Goal: Book appointment/travel/reservation

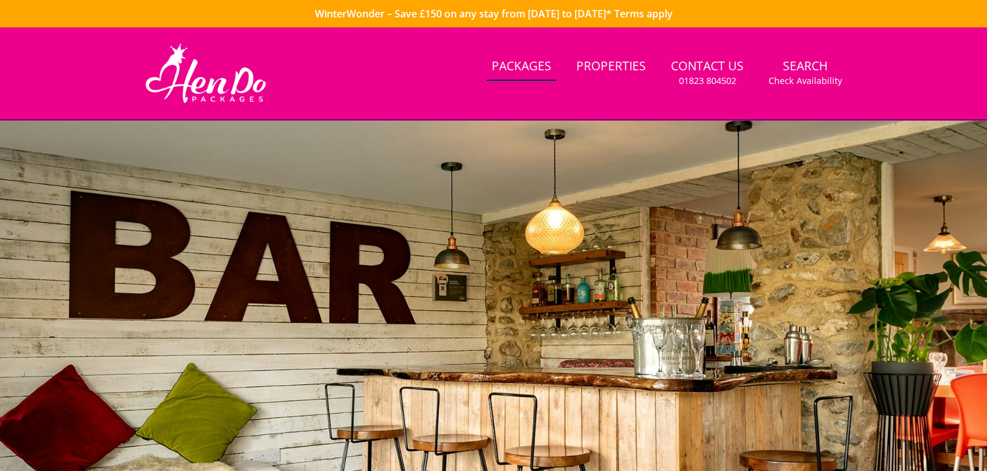
click at [529, 68] on link "Packages" at bounding box center [521, 67] width 70 height 28
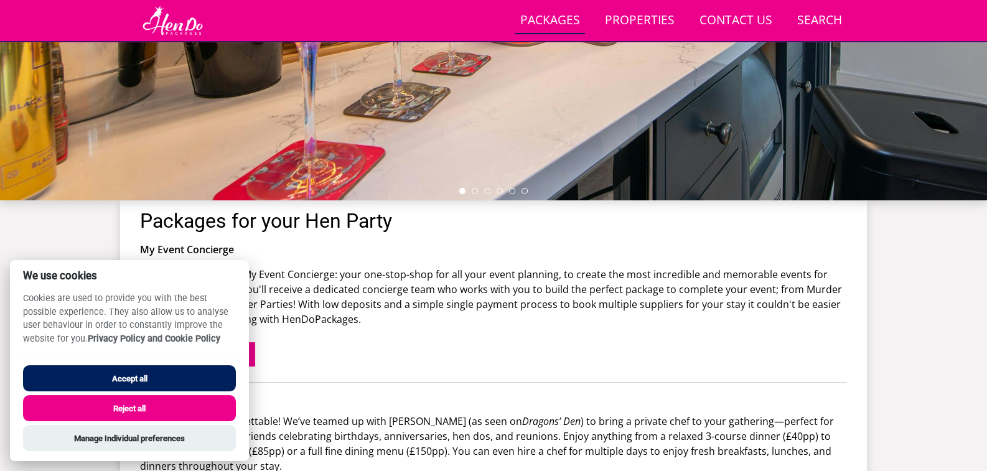
scroll to position [310, 0]
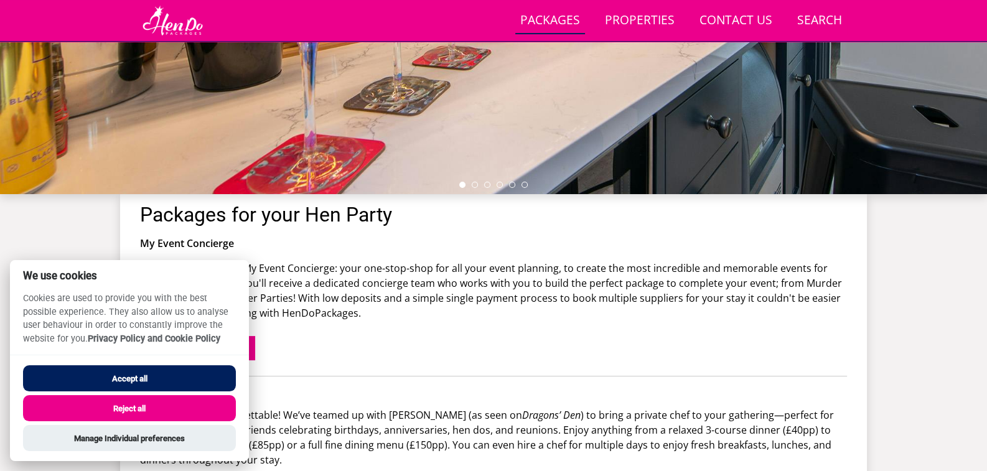
click at [164, 380] on button "Accept all" at bounding box center [129, 378] width 213 height 26
checkbox input "true"
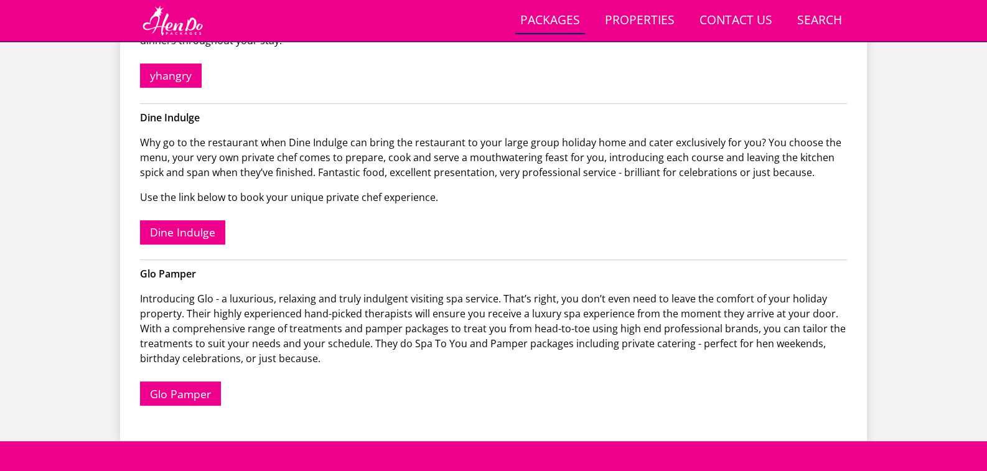
scroll to position [797, 0]
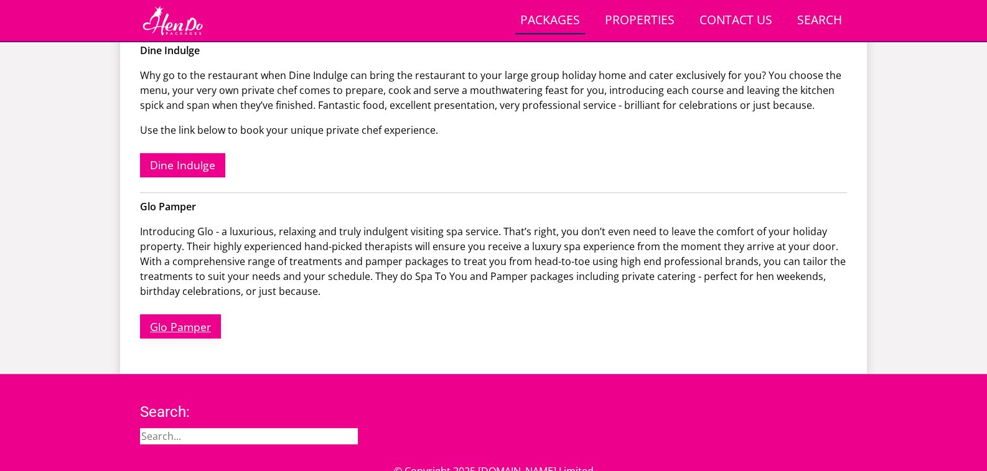
click at [179, 320] on link "Glo Pamper" at bounding box center [180, 326] width 81 height 24
